Goal: Go to known website: Access a specific website the user already knows

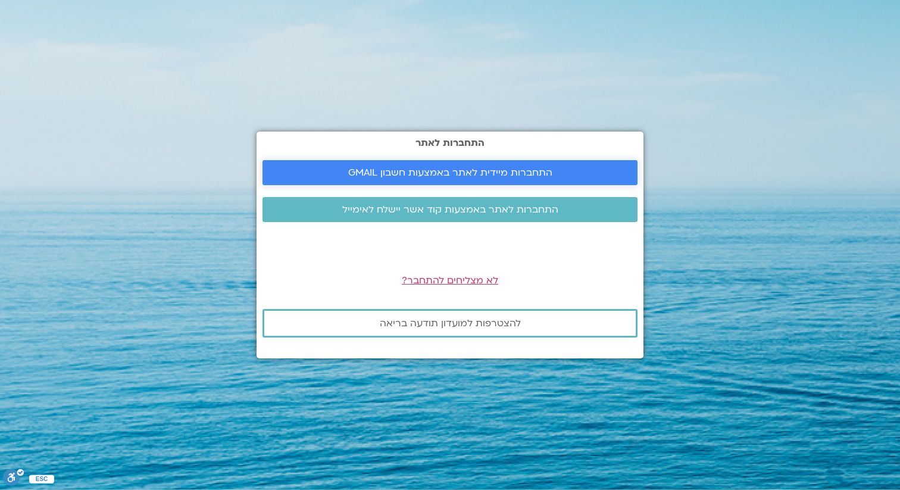
click at [454, 171] on span "התחברות מיידית לאתר באמצעות חשבון GMAIL" at bounding box center [450, 172] width 204 height 11
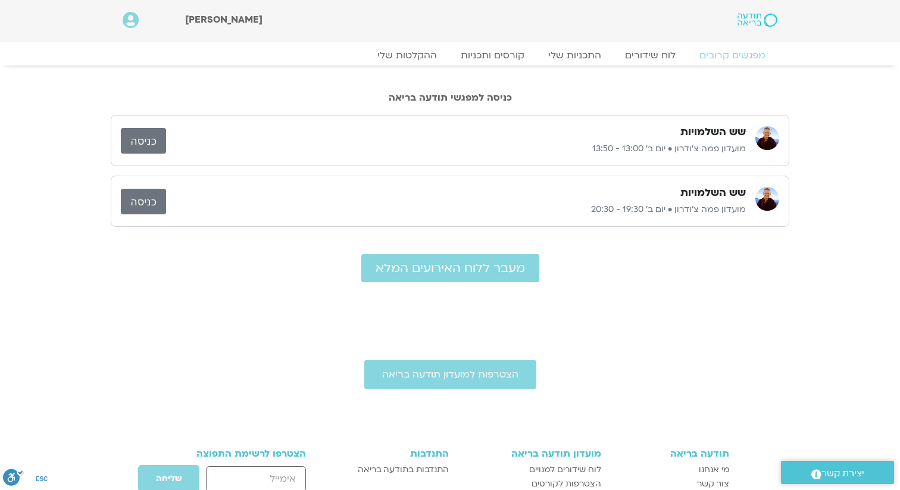
click at [149, 140] on link "כניסה" at bounding box center [143, 141] width 45 height 26
